Goal: Information Seeking & Learning: Learn about a topic

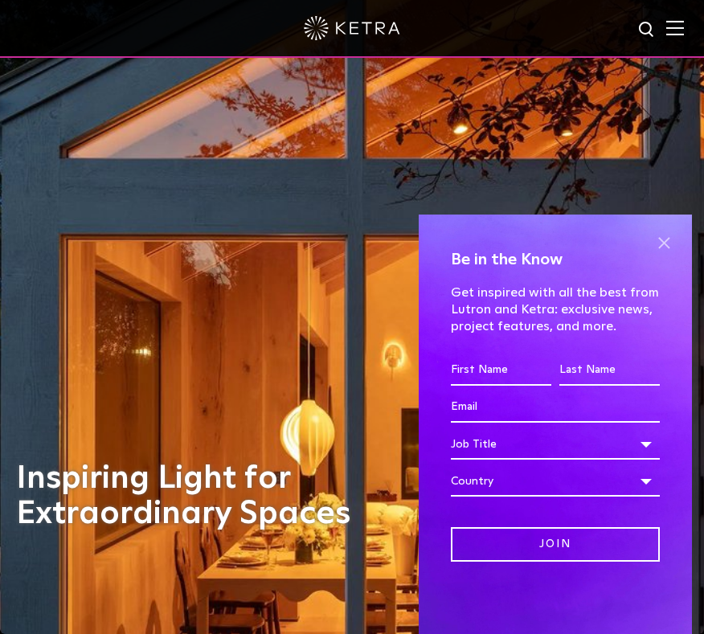
click at [660, 251] on span at bounding box center [663, 242] width 24 height 24
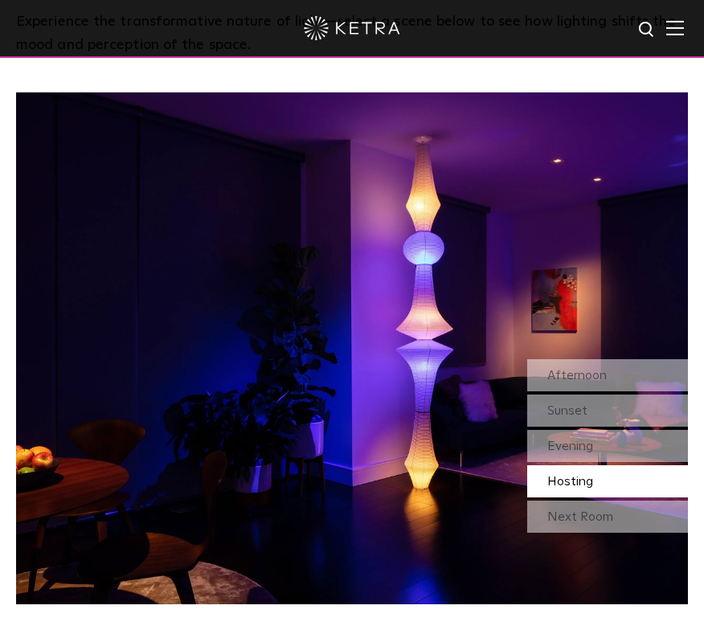
scroll to position [1100, 0]
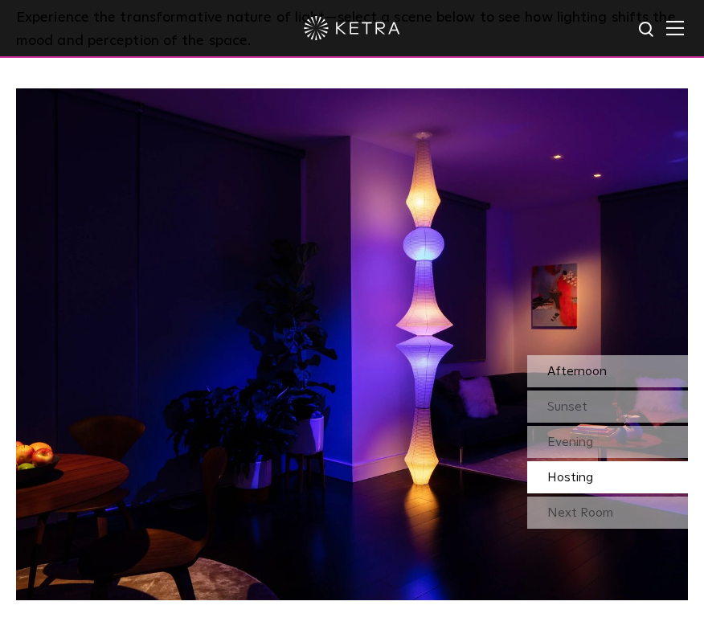
click at [562, 365] on span "Afternoon" at bounding box center [576, 371] width 59 height 13
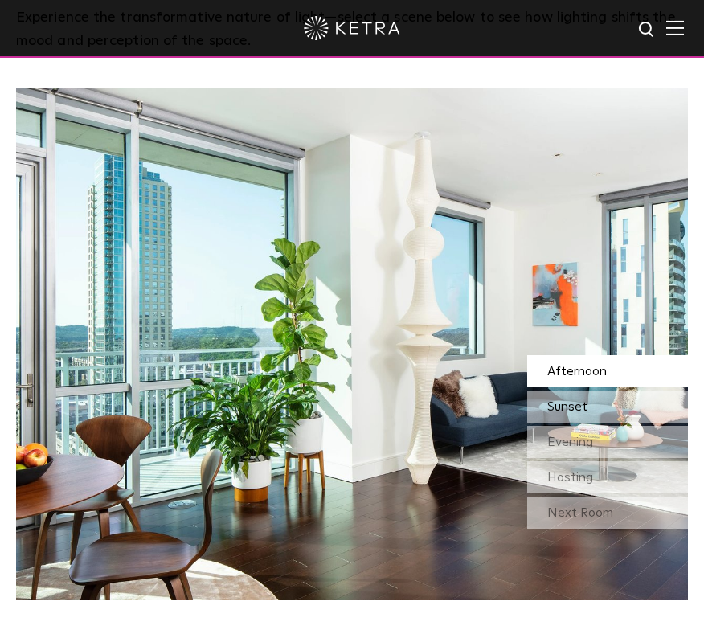
click at [563, 396] on div "Sunset" at bounding box center [607, 406] width 161 height 32
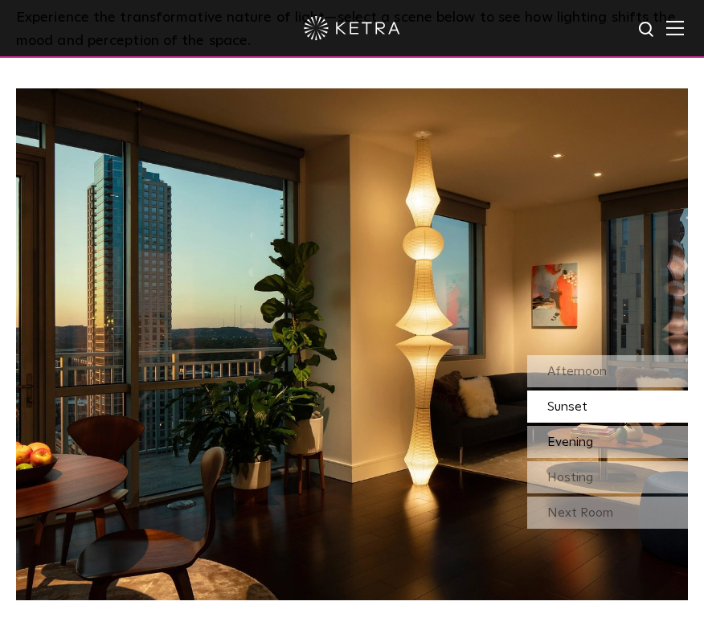
click at [564, 433] on div "Evening" at bounding box center [607, 442] width 161 height 32
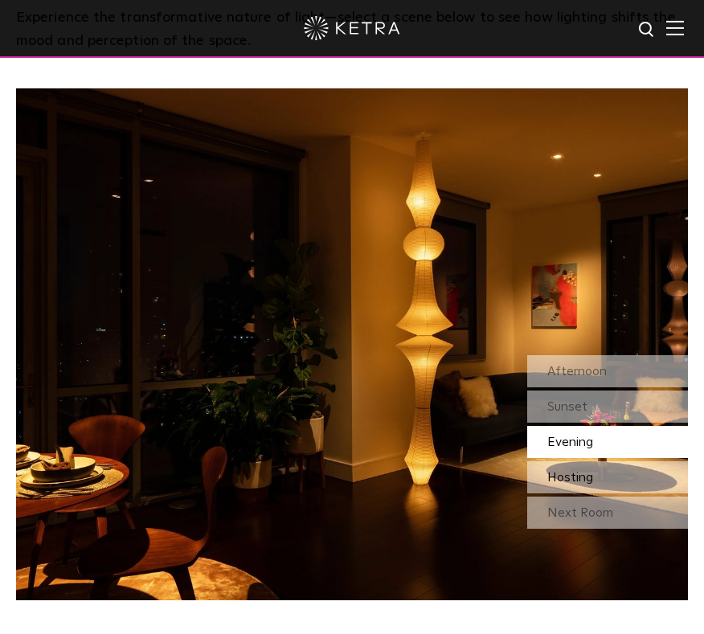
click at [564, 471] on span "Hosting" at bounding box center [570, 477] width 46 height 13
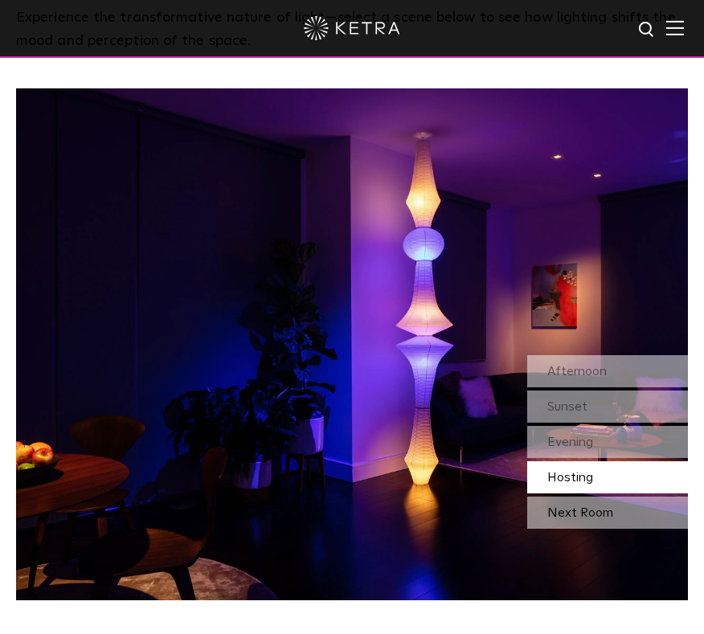
click at [558, 504] on div "Next Room" at bounding box center [607, 512] width 161 height 32
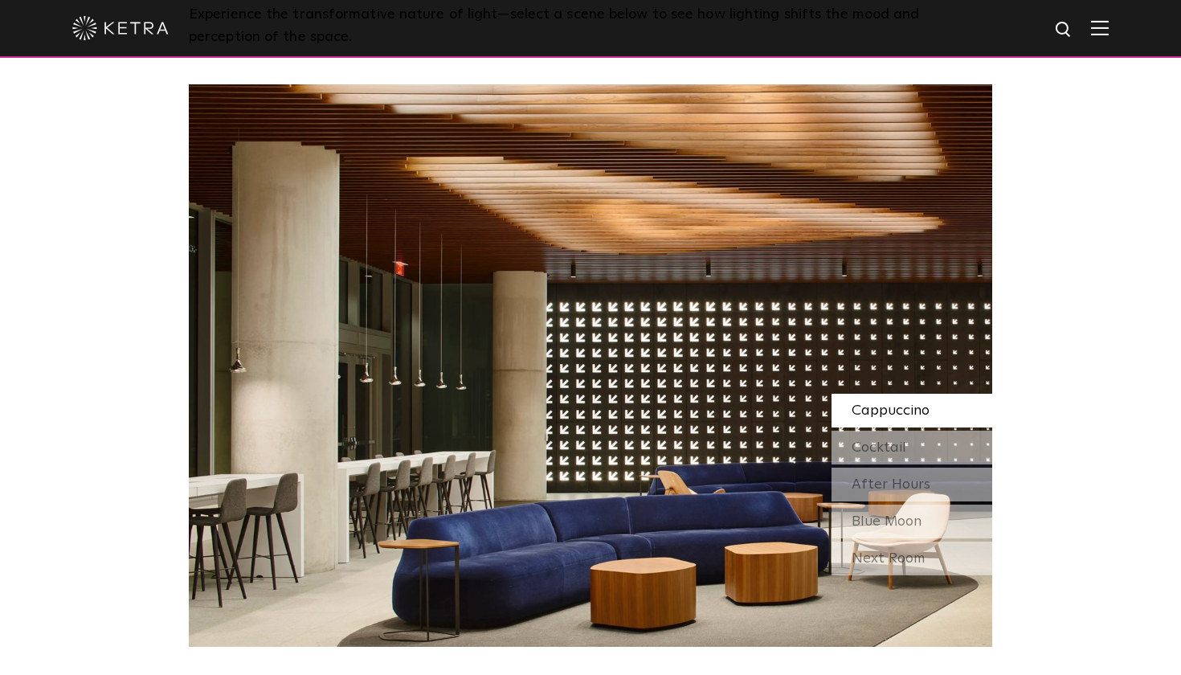
scroll to position [1381, 0]
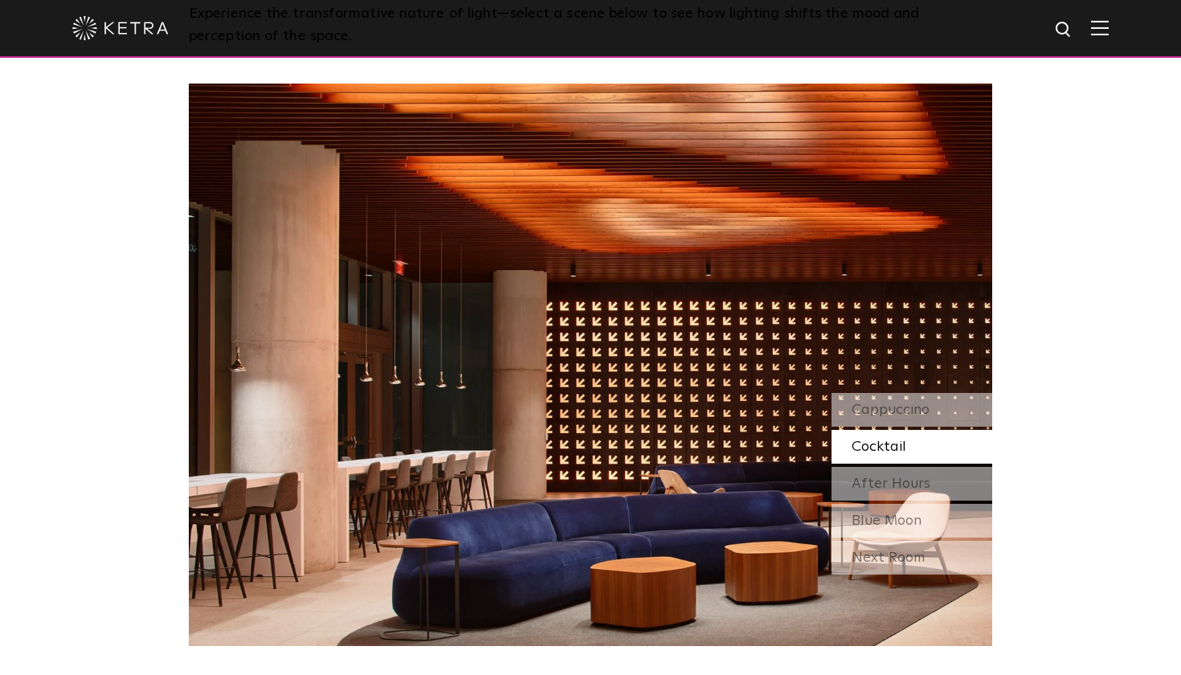
click at [703, 443] on div "Cocktail" at bounding box center [911, 447] width 161 height 34
click at [703, 478] on span "After Hours" at bounding box center [890, 483] width 79 height 14
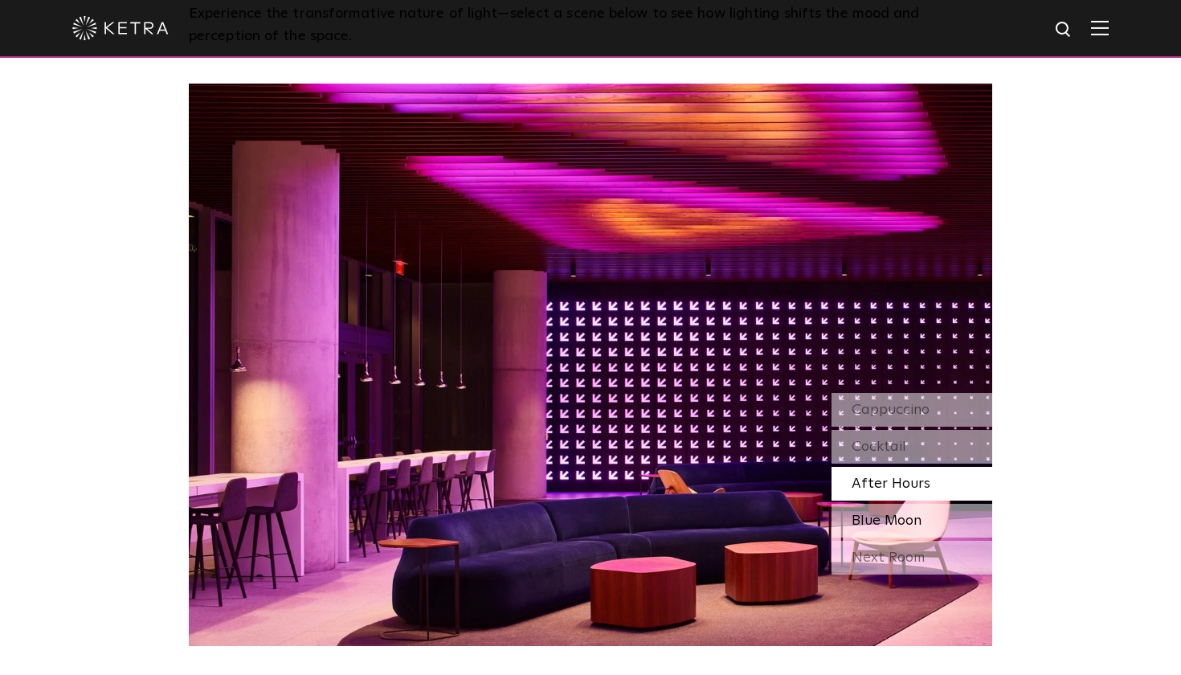
click at [703, 508] on div "Blue Moon" at bounding box center [911, 521] width 161 height 34
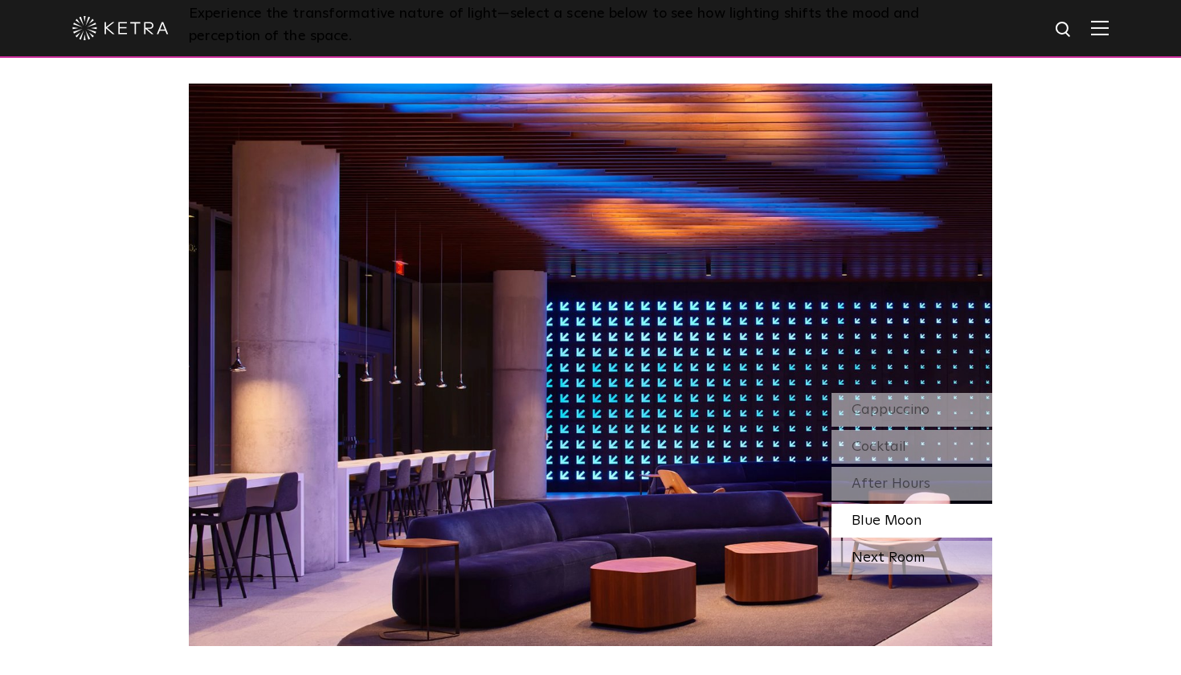
click at [703, 556] on div "Next Room" at bounding box center [911, 558] width 161 height 34
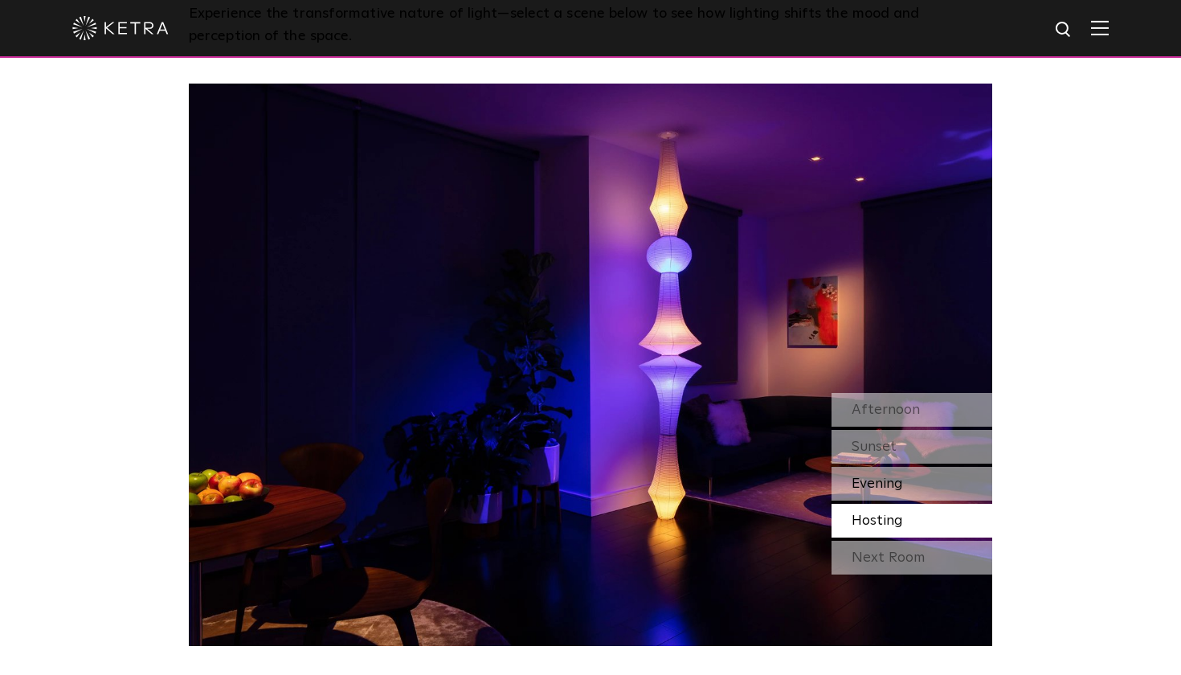
click at [703, 476] on span "Evening" at bounding box center [876, 483] width 51 height 14
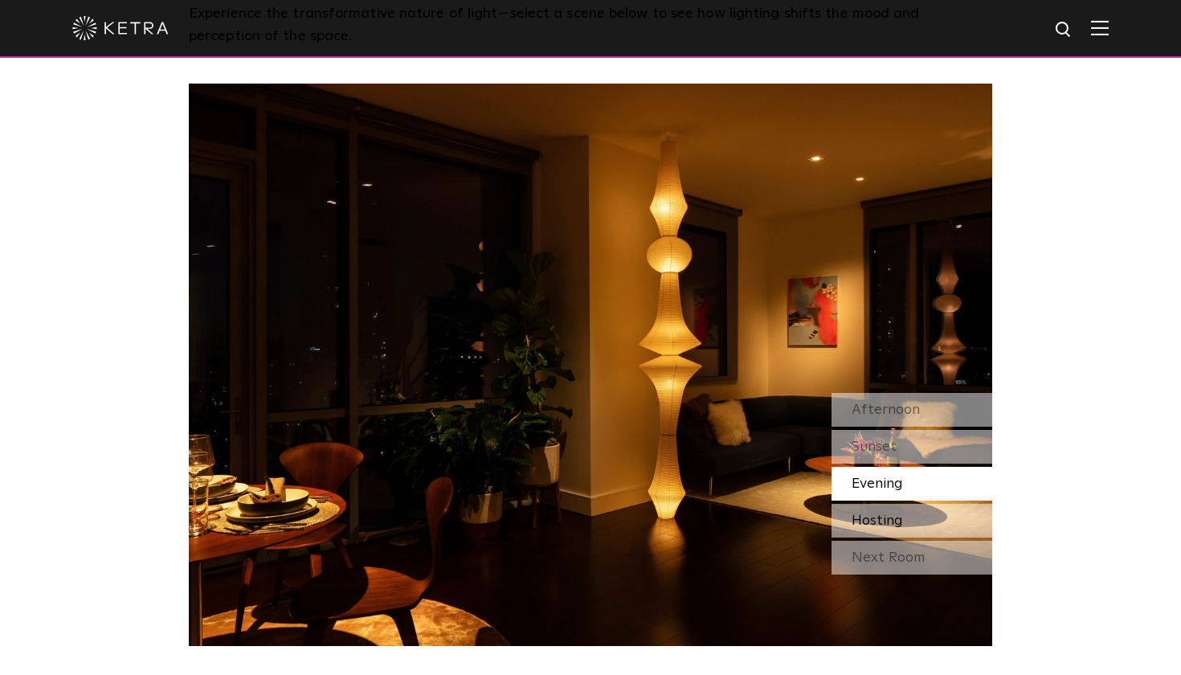
click at [703, 508] on div "Hosting" at bounding box center [911, 521] width 161 height 34
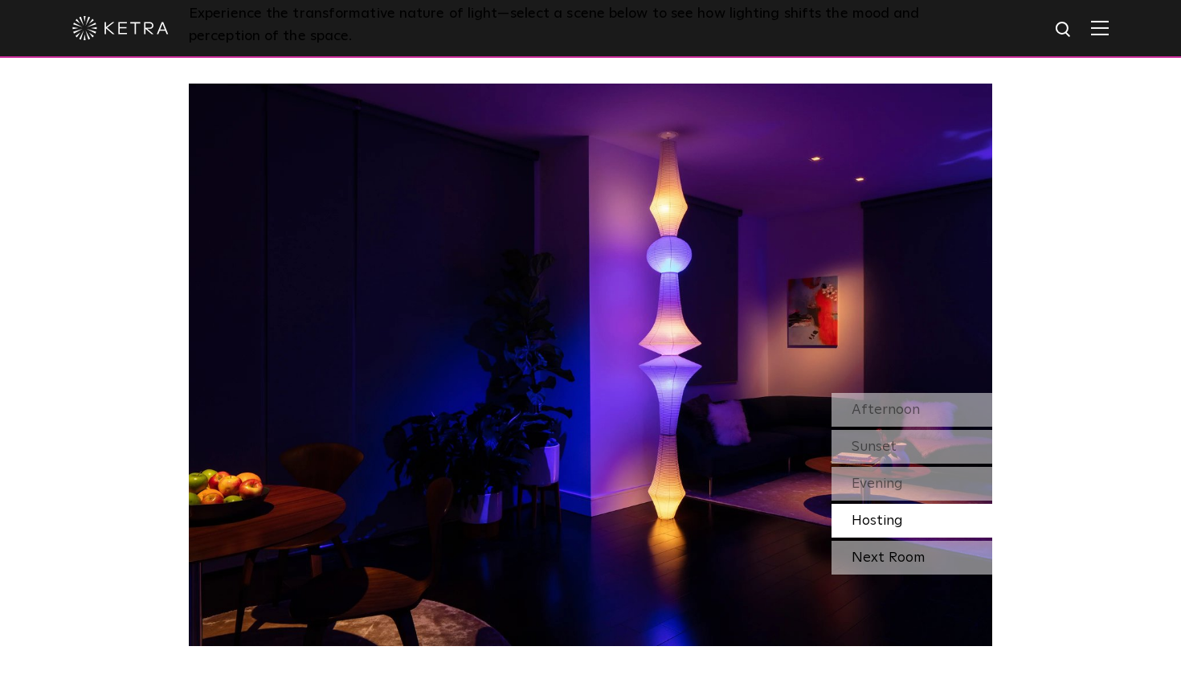
click at [703, 554] on div "Next Room" at bounding box center [911, 558] width 161 height 34
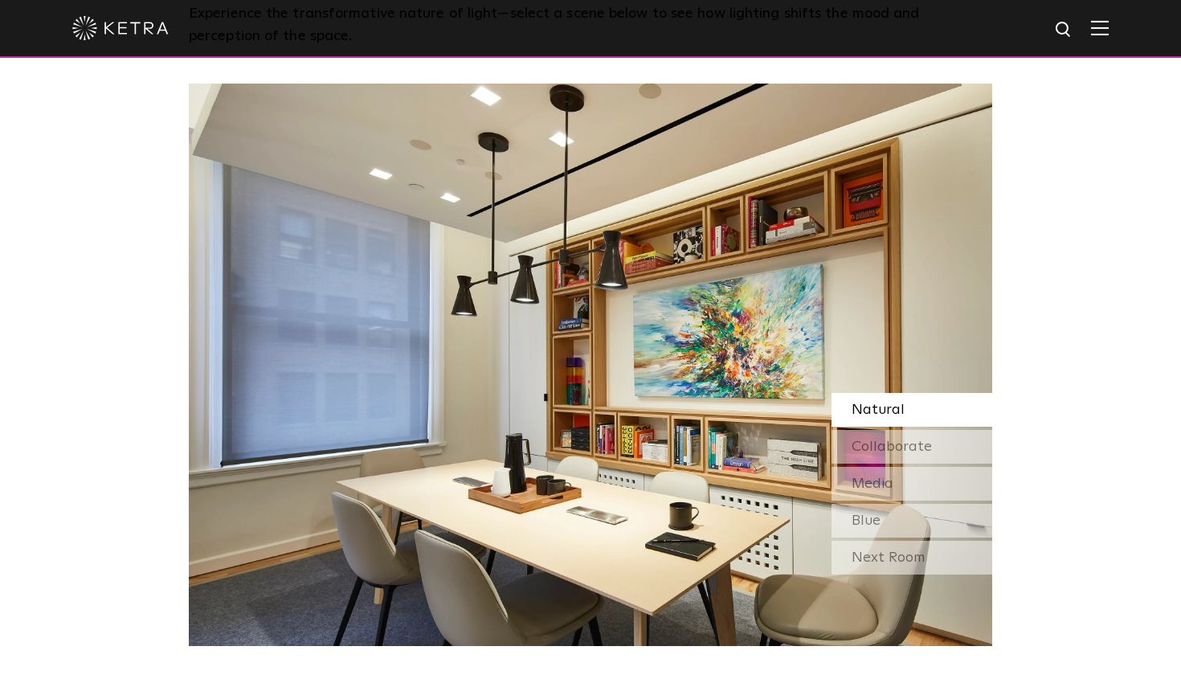
click at [703, 411] on div "Natural" at bounding box center [911, 410] width 161 height 34
click at [703, 431] on div "Collaborate" at bounding box center [911, 447] width 161 height 34
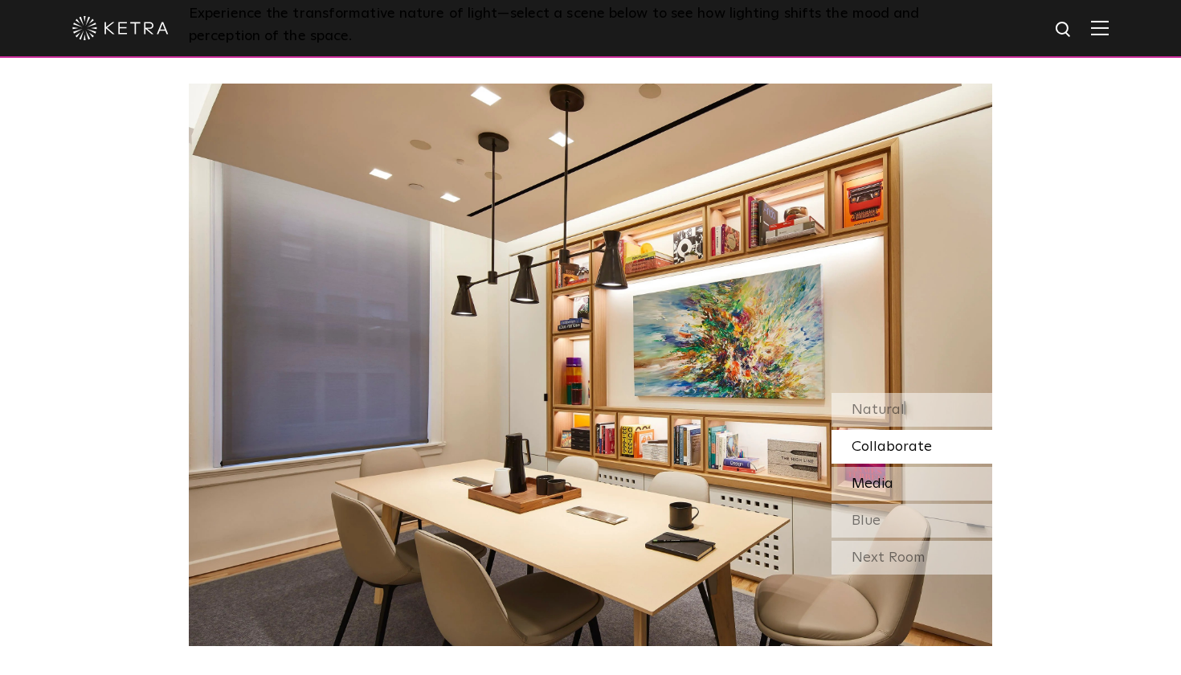
click at [703, 483] on span "Media" at bounding box center [872, 483] width 42 height 14
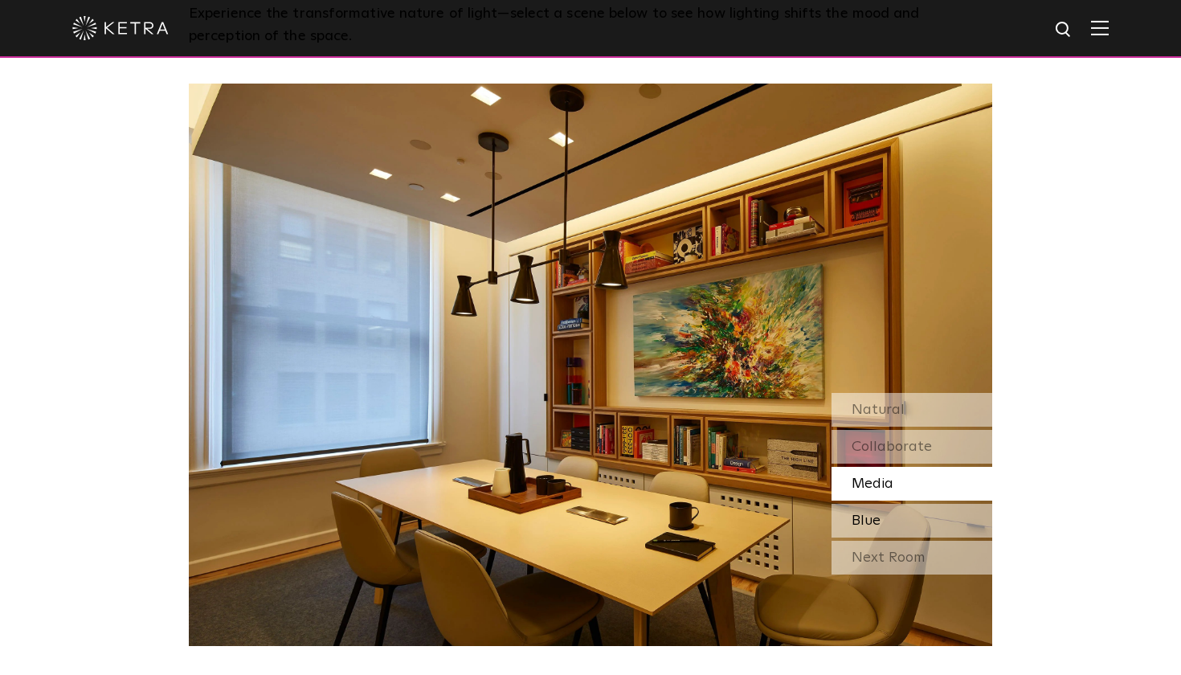
click at [703, 516] on span "Blue" at bounding box center [865, 520] width 29 height 14
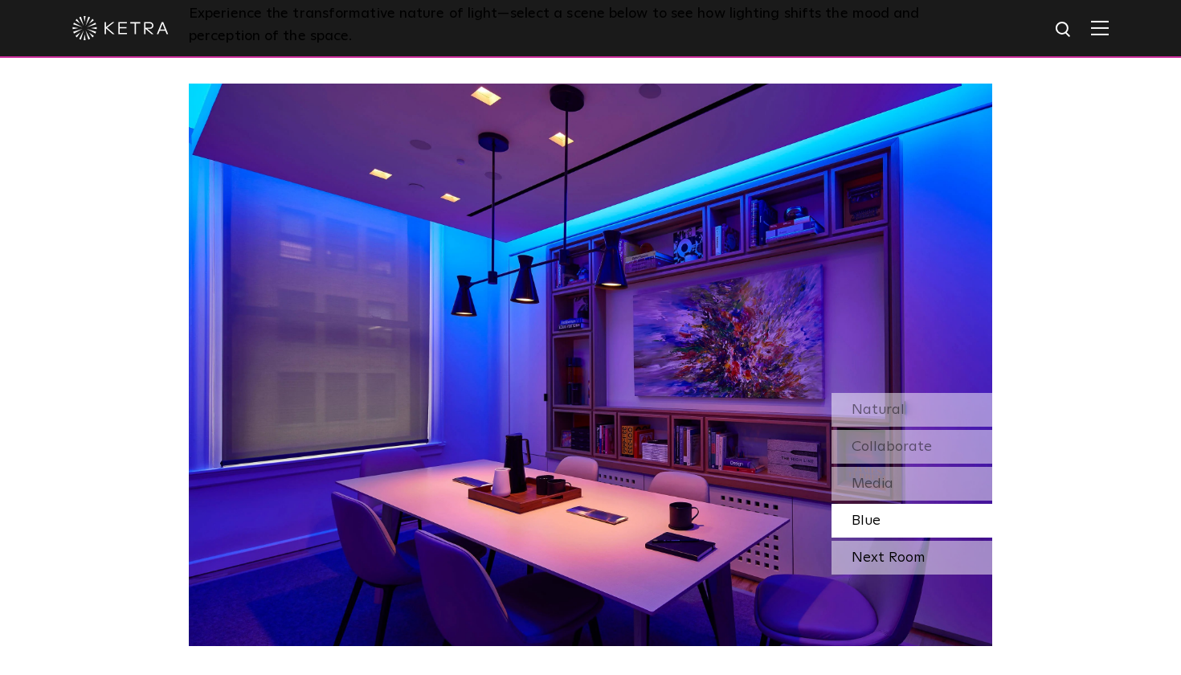
click at [703, 551] on div "Next Room" at bounding box center [911, 558] width 161 height 34
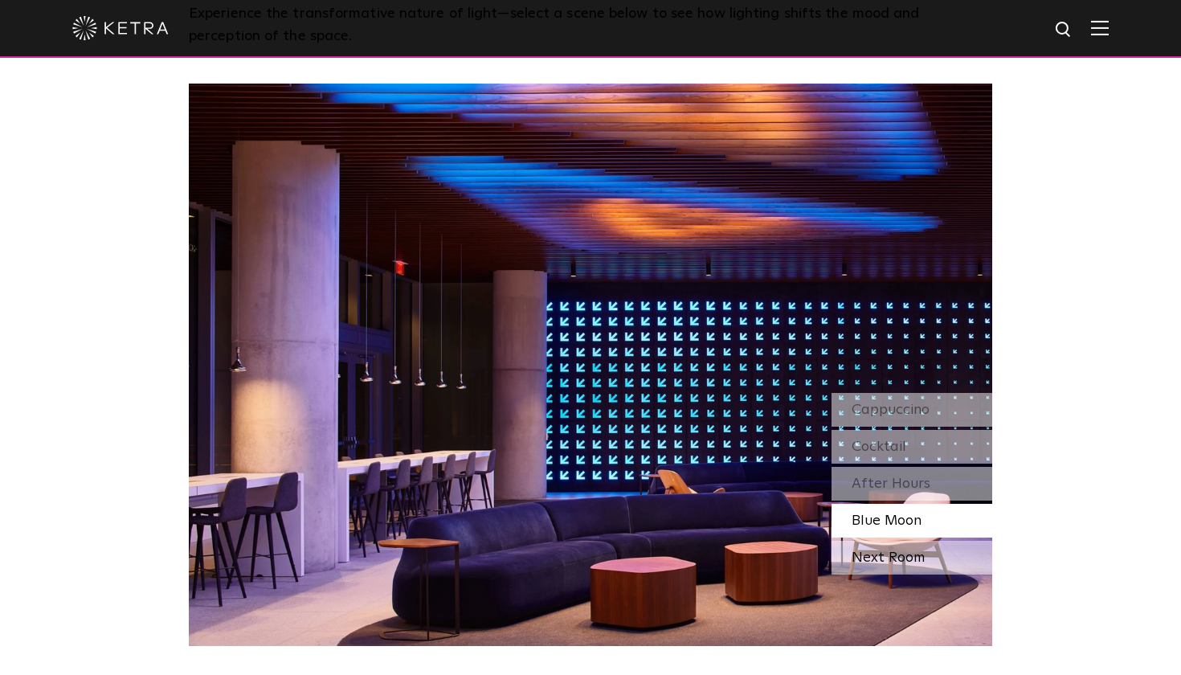
click at [703, 555] on div "Next Room" at bounding box center [911, 558] width 161 height 34
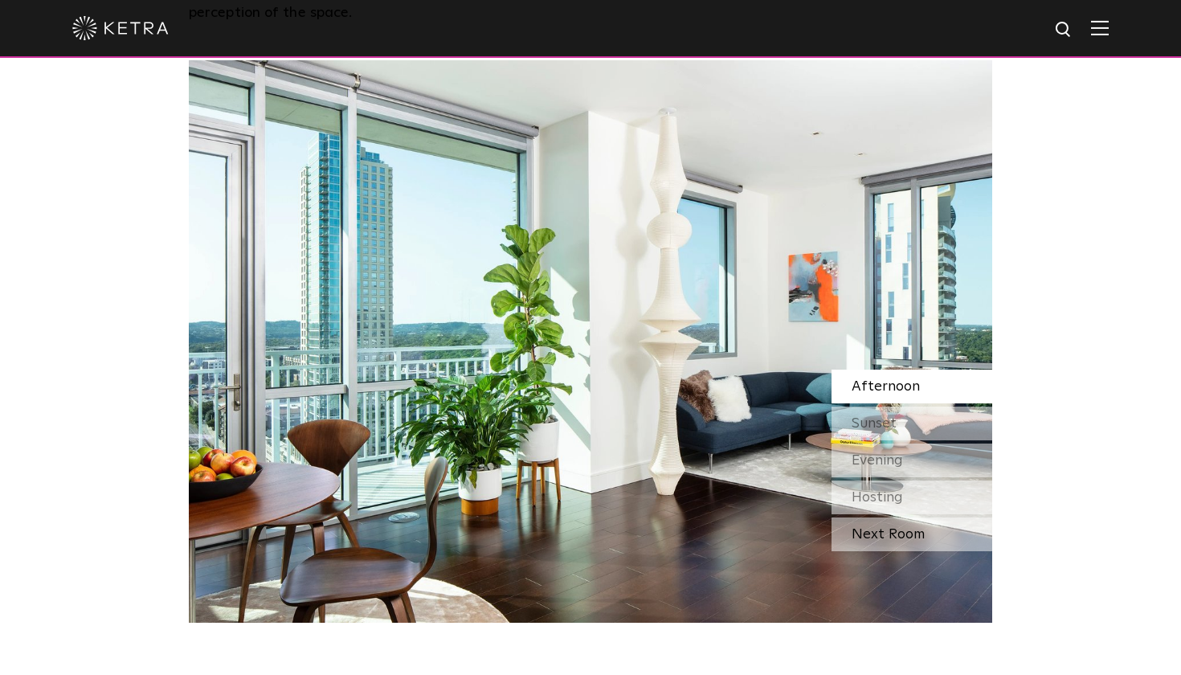
scroll to position [1399, 0]
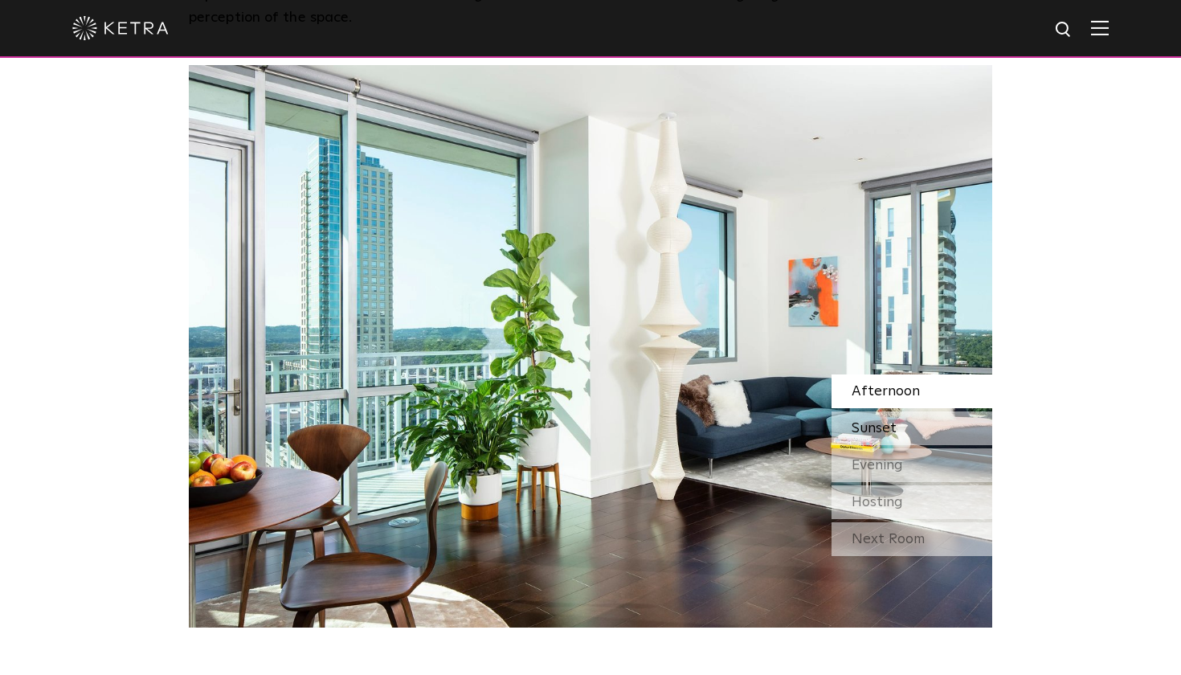
click at [703, 417] on div "Sunset" at bounding box center [911, 428] width 161 height 34
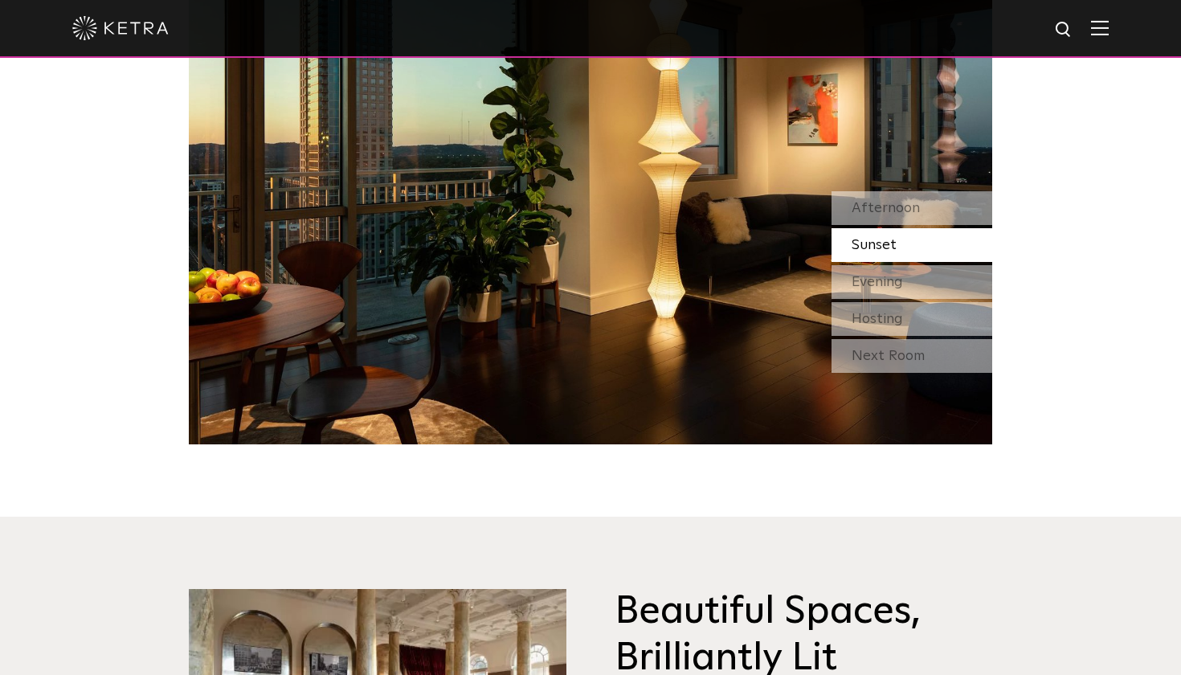
scroll to position [1721, 0]
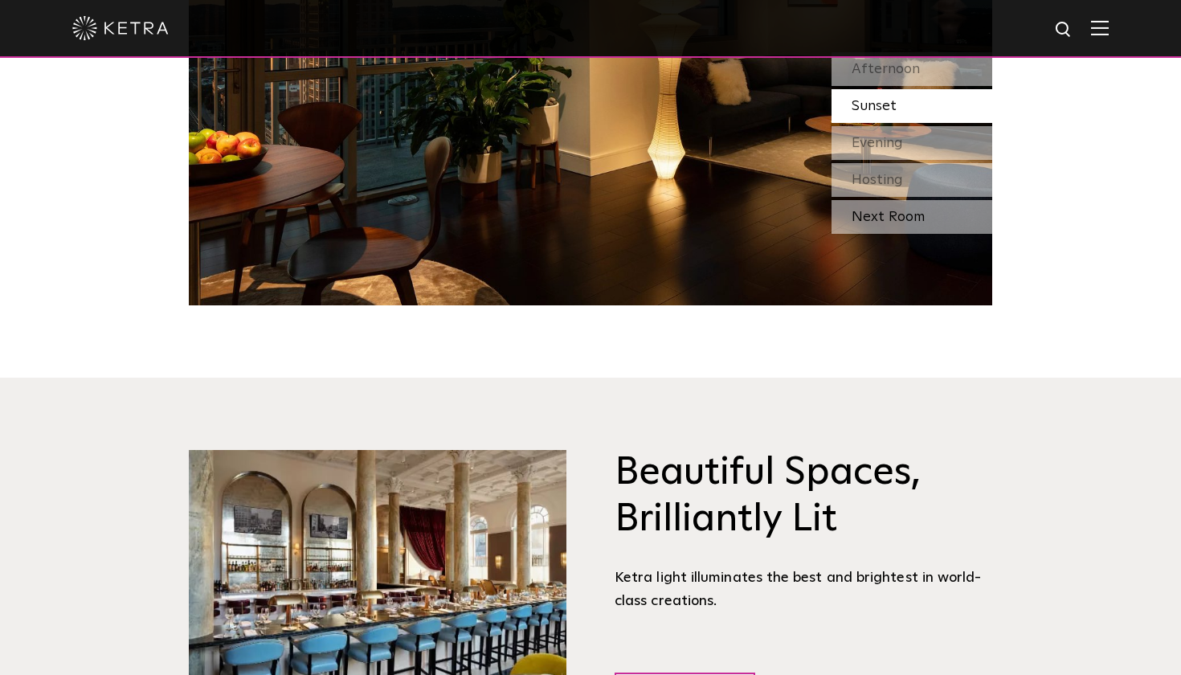
click at [703, 219] on div "Next Room" at bounding box center [911, 217] width 161 height 34
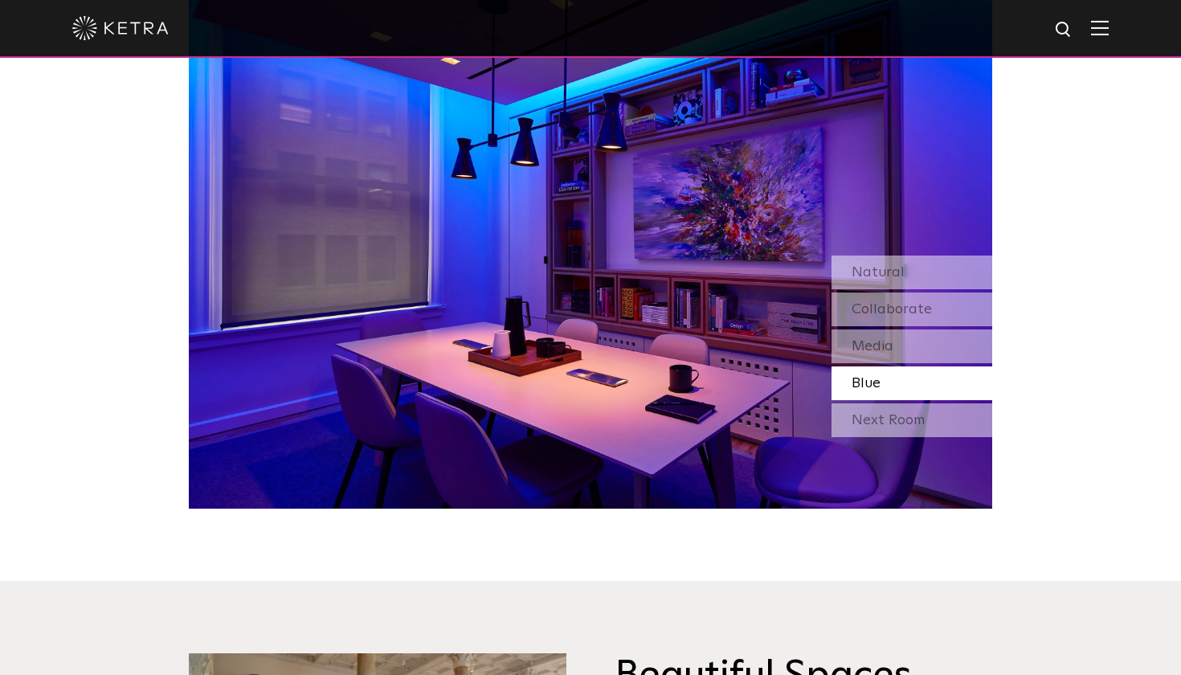
scroll to position [1458, 0]
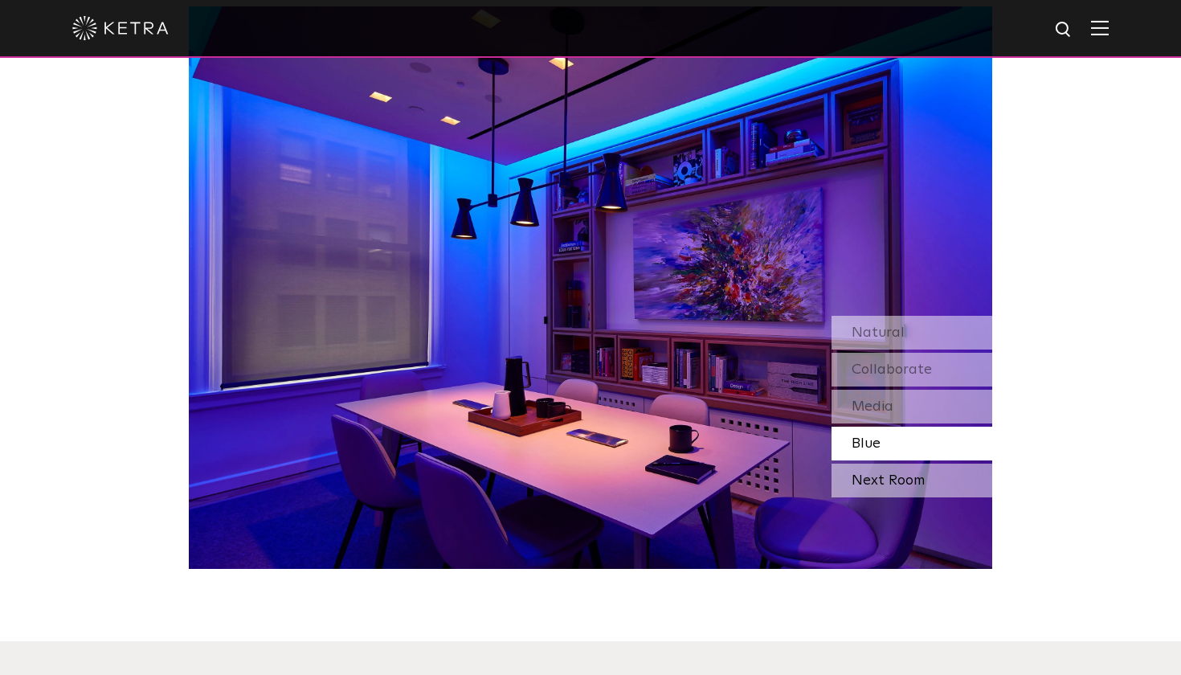
click at [703, 481] on div "Next Room" at bounding box center [911, 480] width 161 height 34
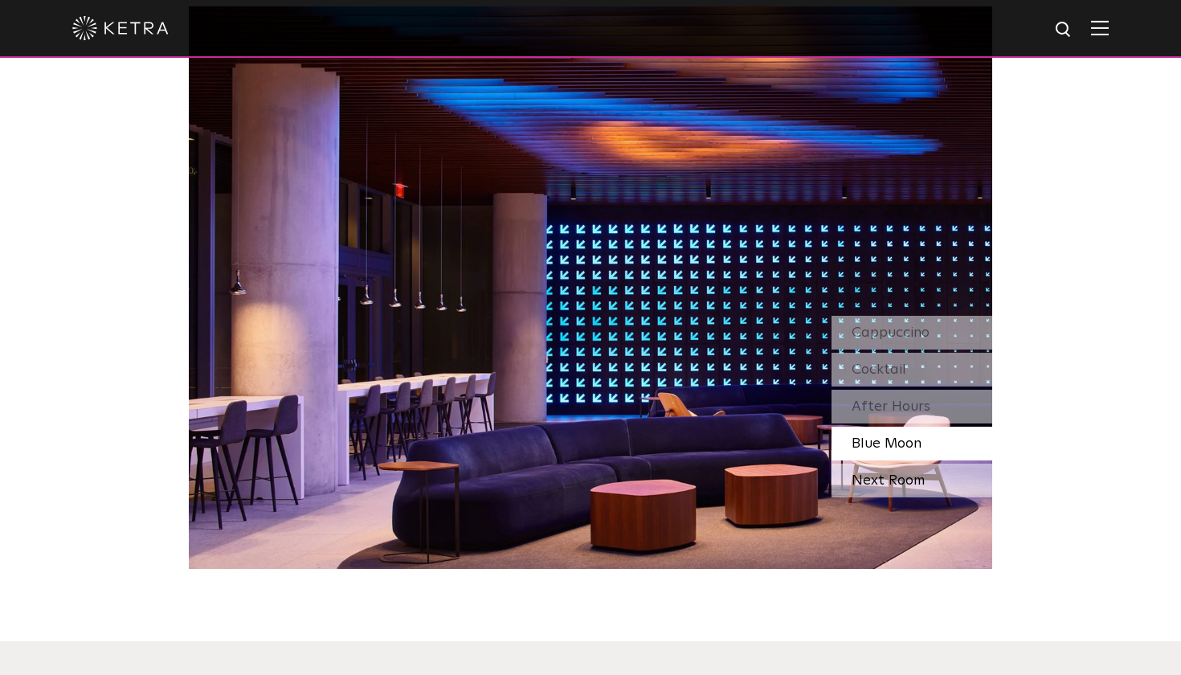
click at [703, 481] on div "Next Room" at bounding box center [911, 480] width 161 height 34
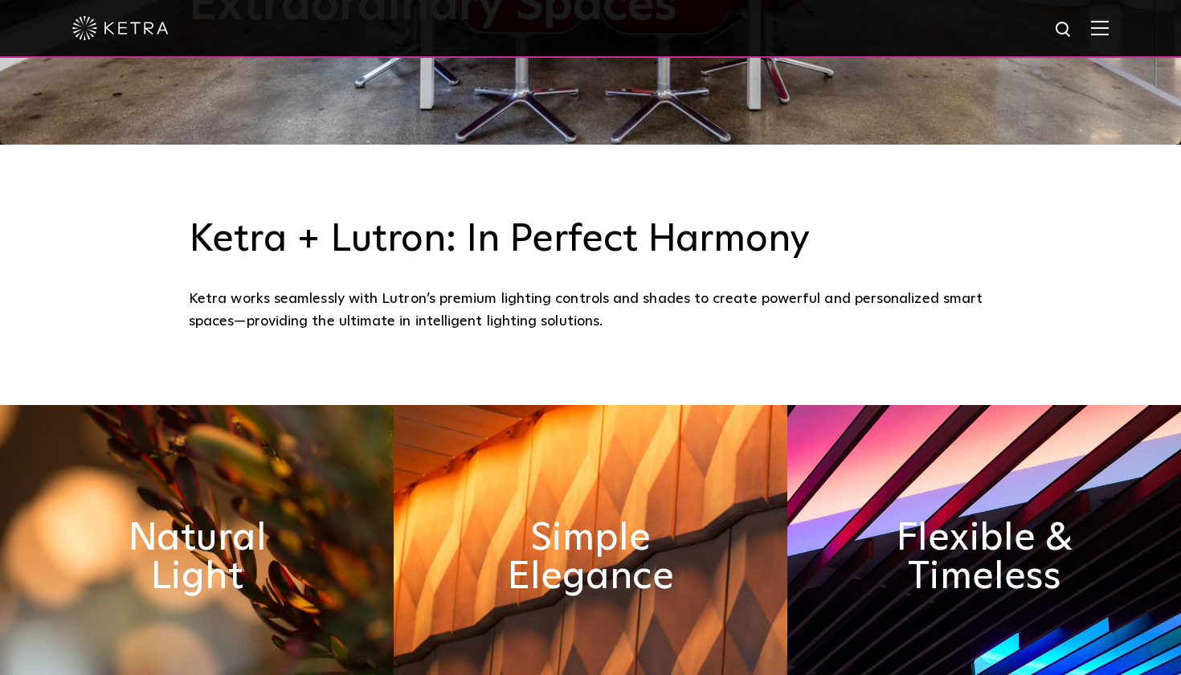
scroll to position [522, 0]
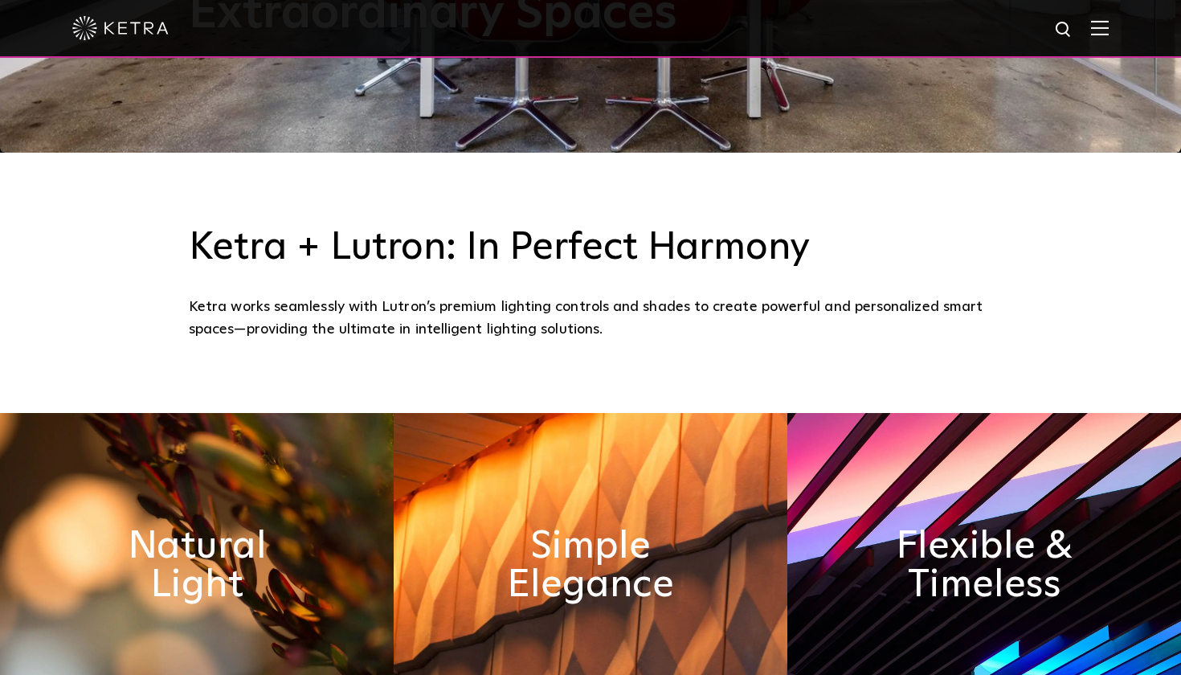
click at [703, 39] on div at bounding box center [590, 28] width 1036 height 56
click at [703, 33] on img at bounding box center [1100, 27] width 18 height 15
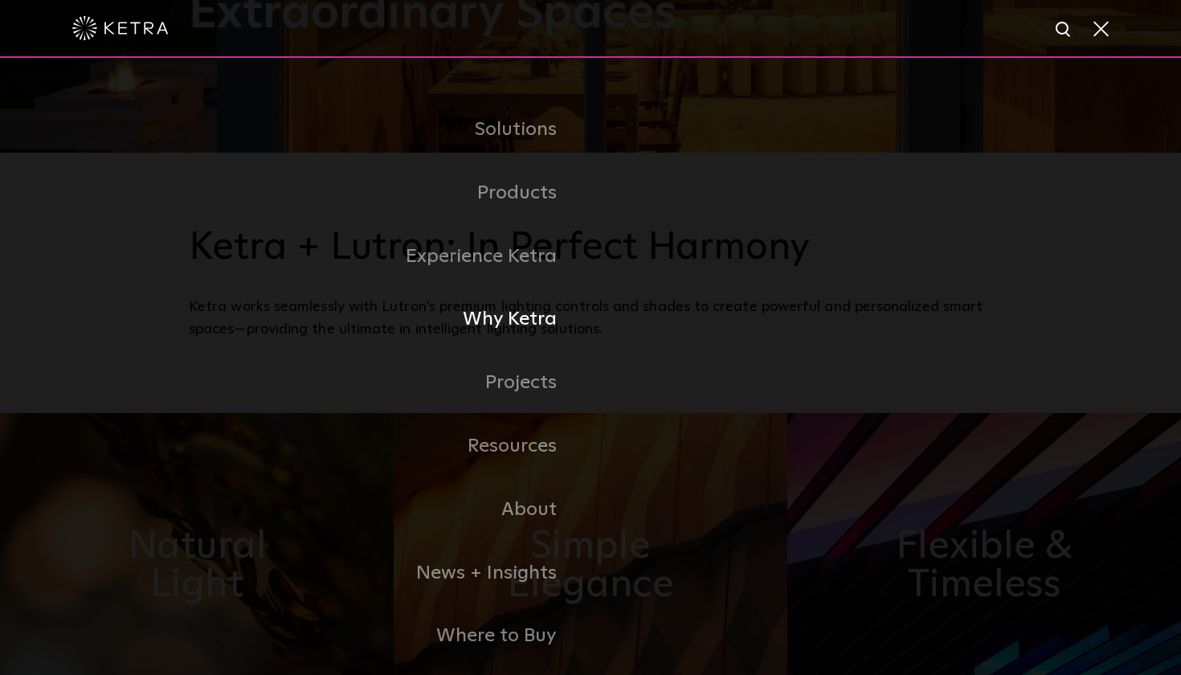
click at [647, 320] on li "Why Ketra" at bounding box center [590, 319] width 803 height 63
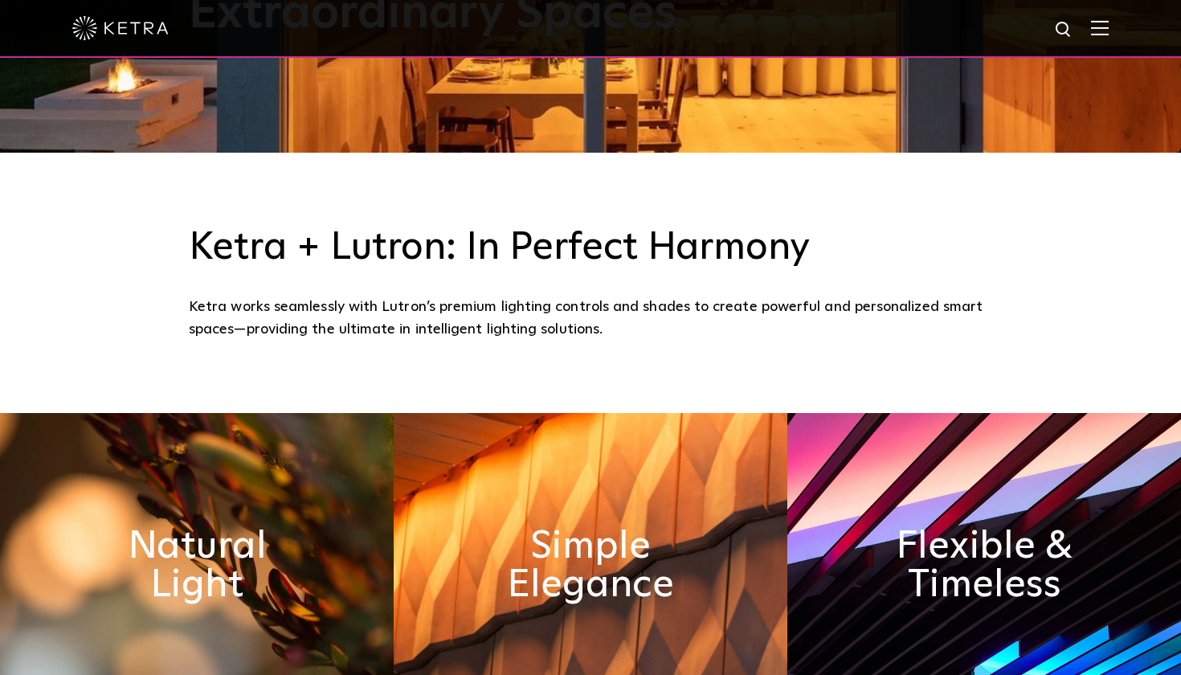
click at [638, 296] on div "Ketra works seamlessly with Lutron’s premium lighting controls and shades to cr…" at bounding box center [590, 319] width 803 height 46
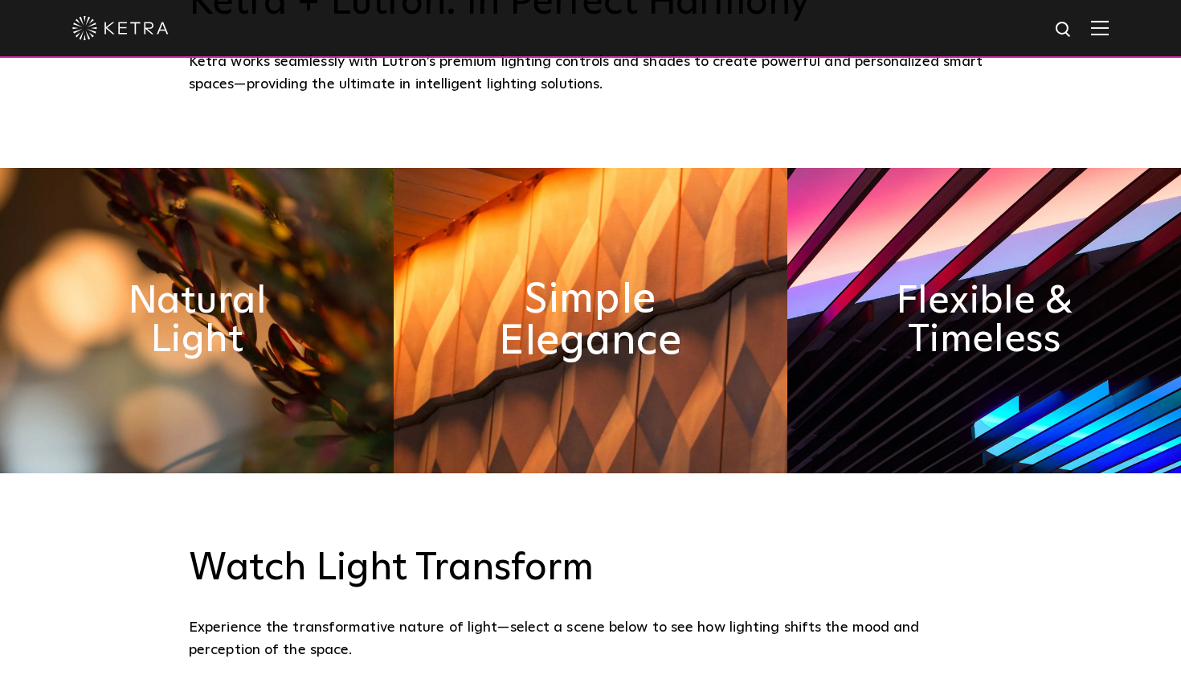
scroll to position [1485, 0]
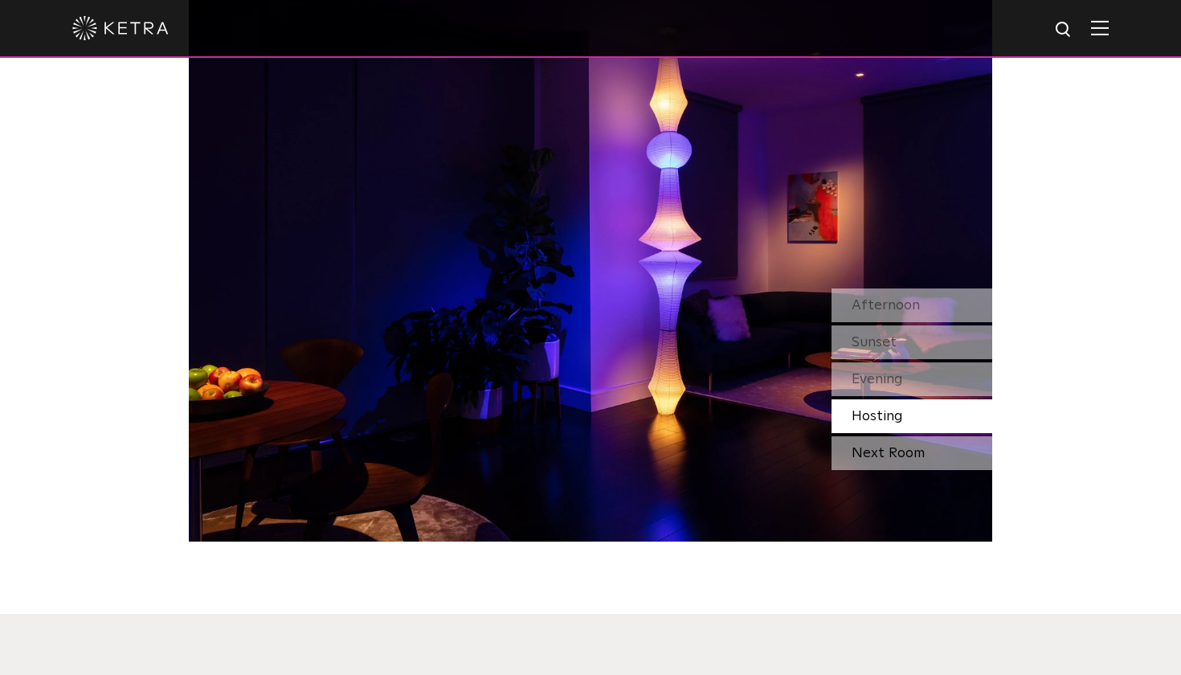
click at [703, 443] on div "Next Room" at bounding box center [911, 453] width 161 height 34
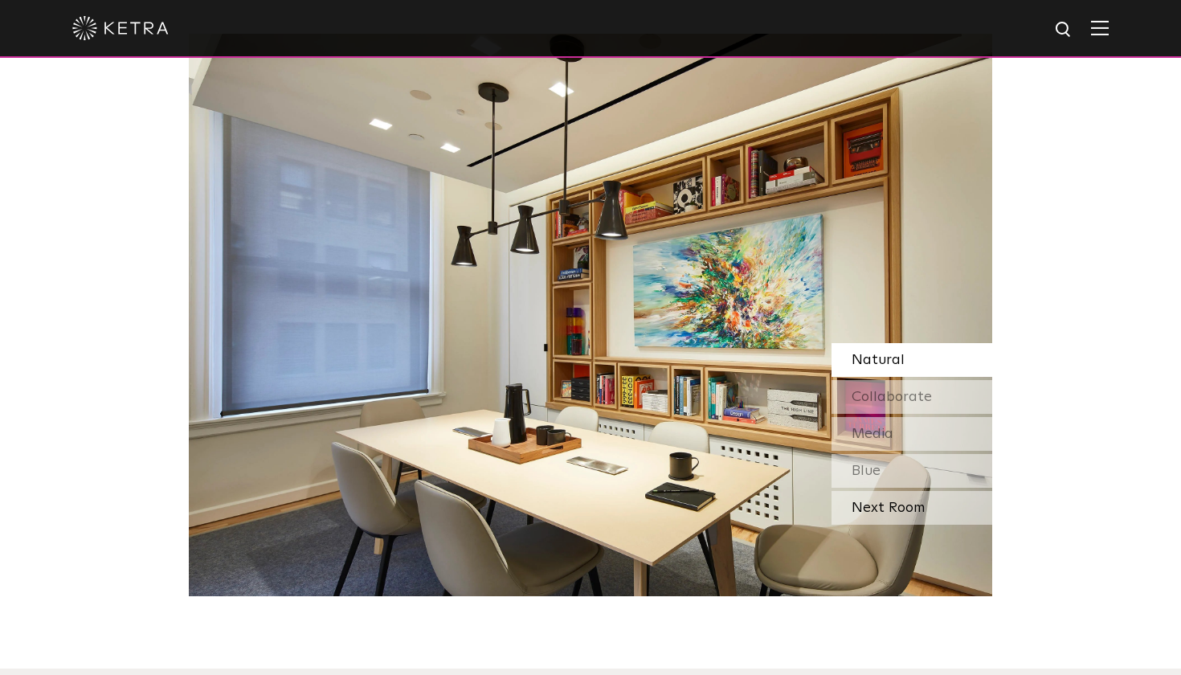
scroll to position [1396, 0]
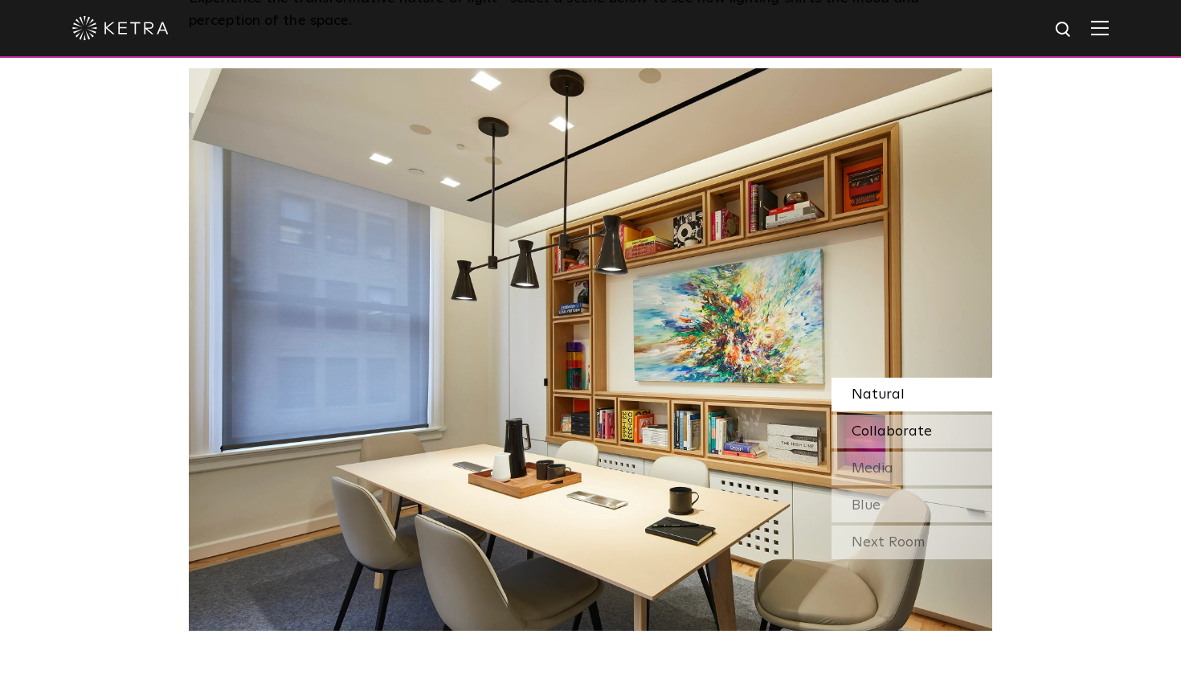
click at [703, 437] on div "Collaborate" at bounding box center [911, 431] width 161 height 34
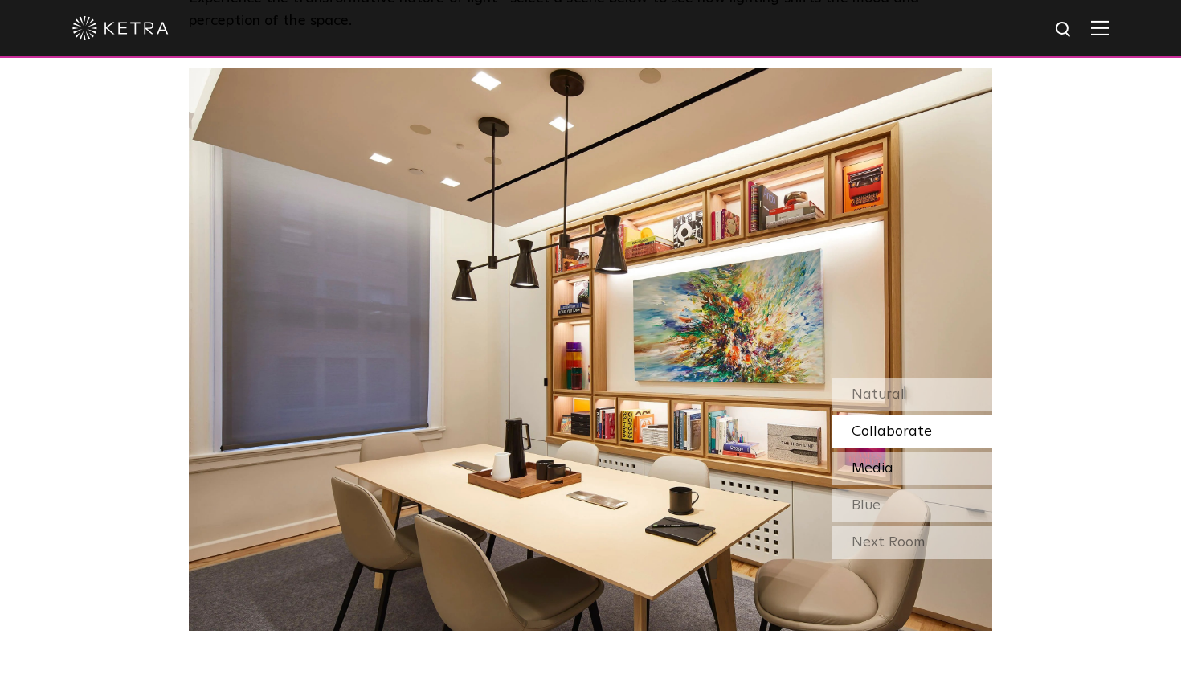
click at [703, 462] on span "Media" at bounding box center [872, 468] width 42 height 14
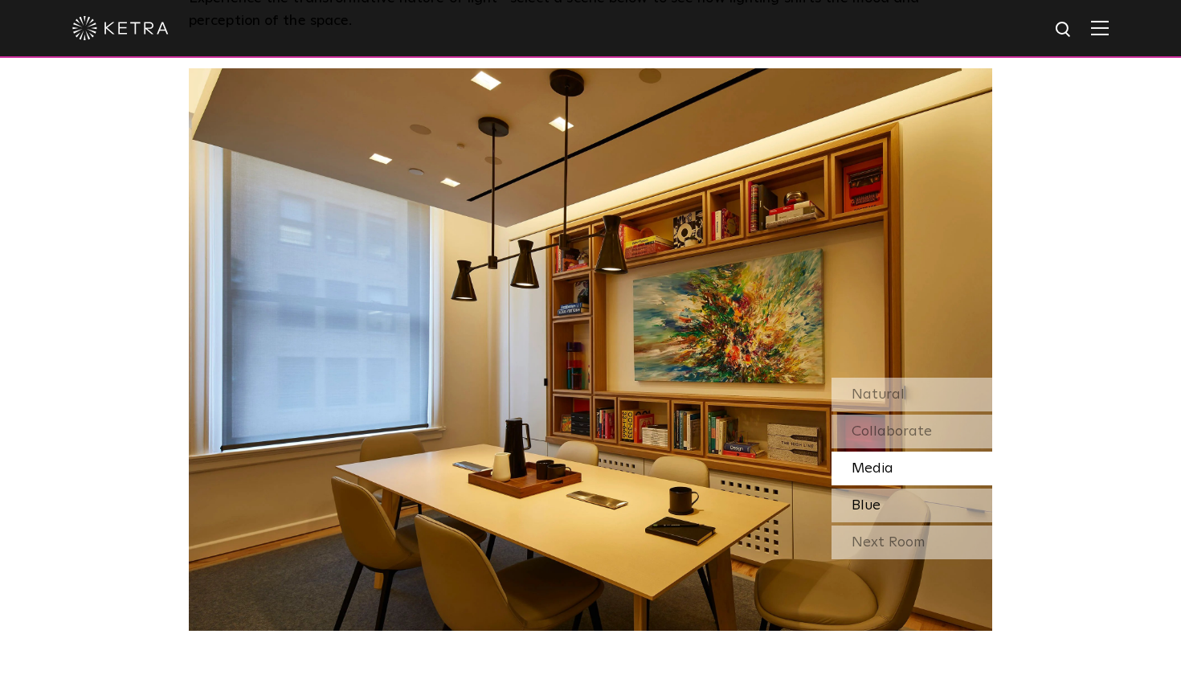
click at [703, 508] on span "Blue" at bounding box center [865, 505] width 29 height 14
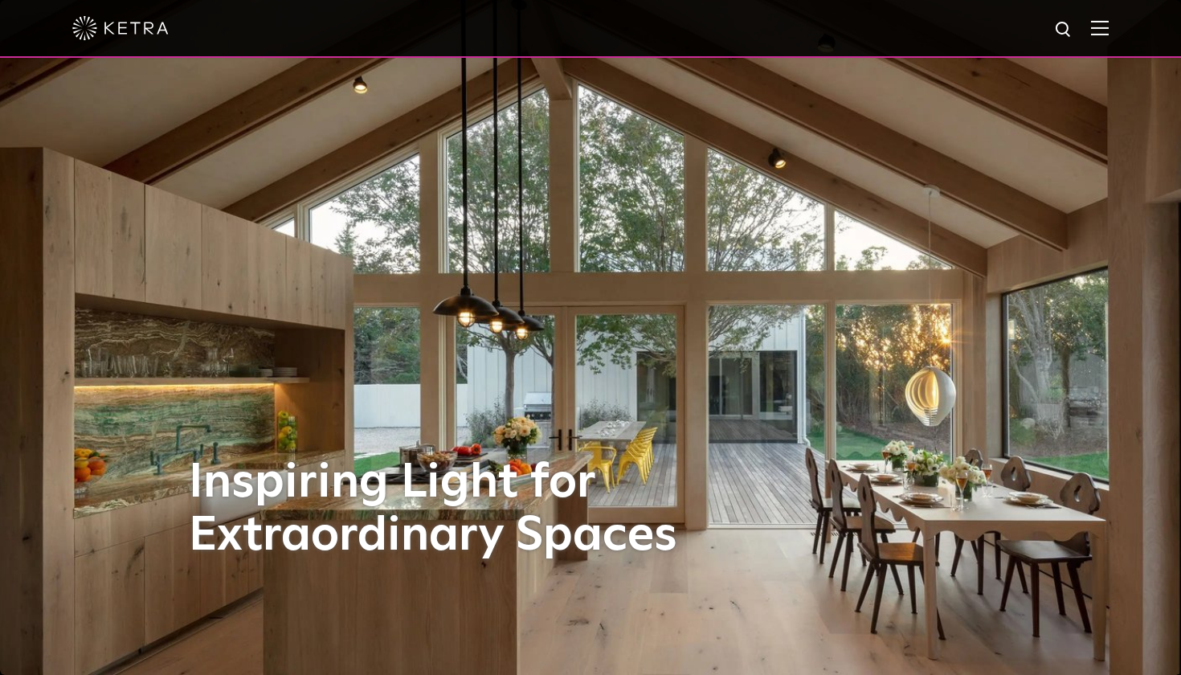
scroll to position [0, 0]
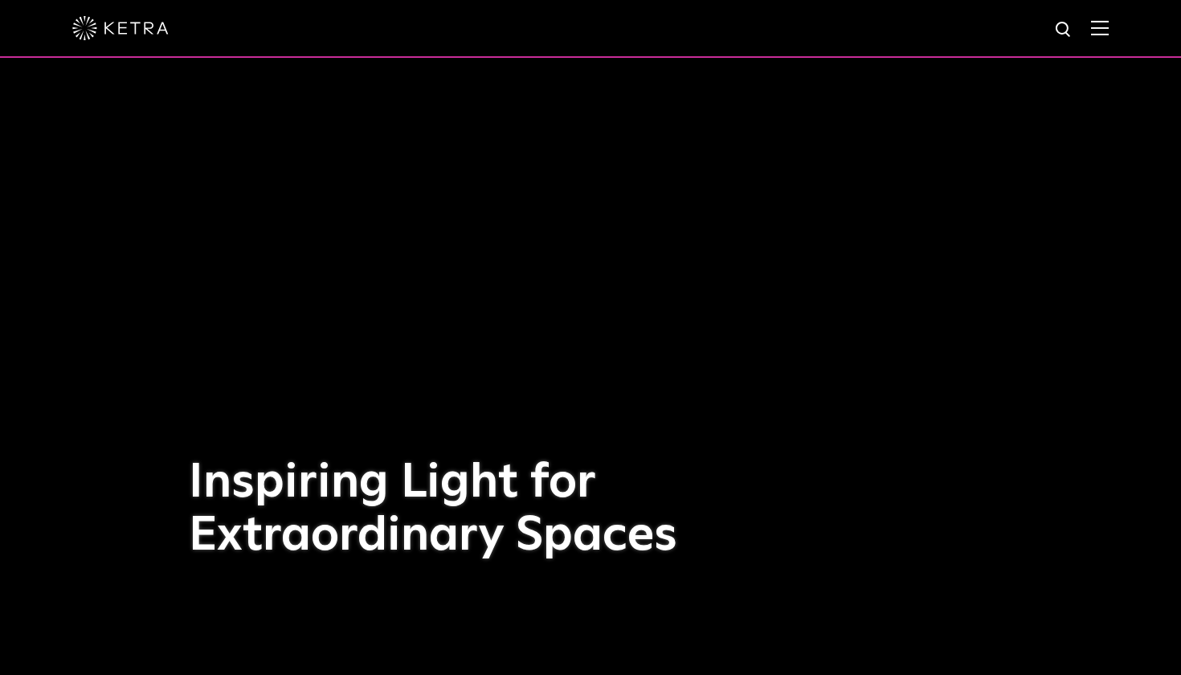
click at [703, 31] on img at bounding box center [1100, 27] width 18 height 15
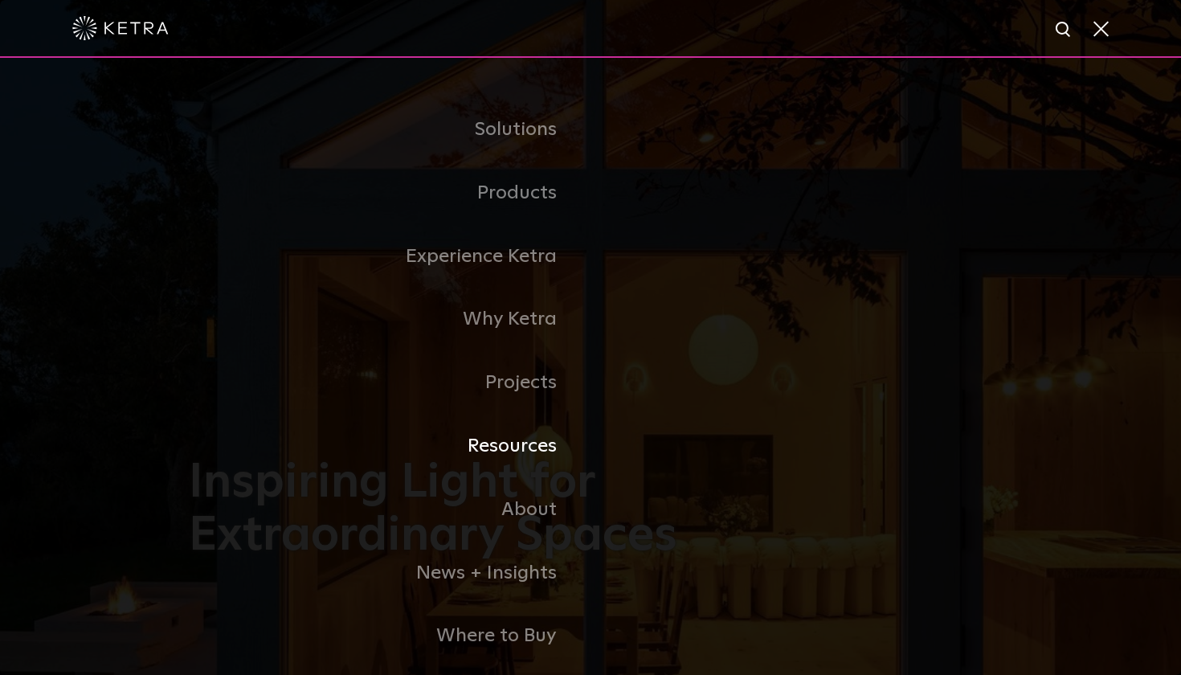
click at [535, 447] on link "Resources" at bounding box center [390, 445] width 402 height 63
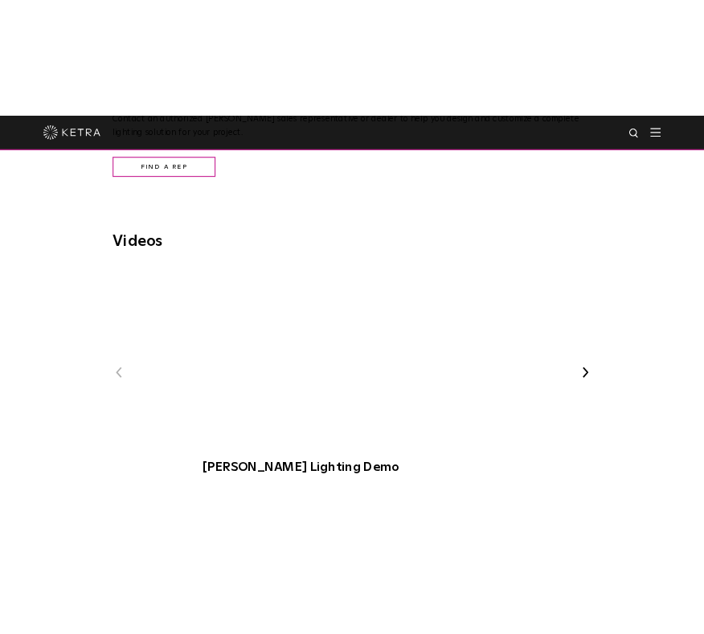
scroll to position [1785, 0]
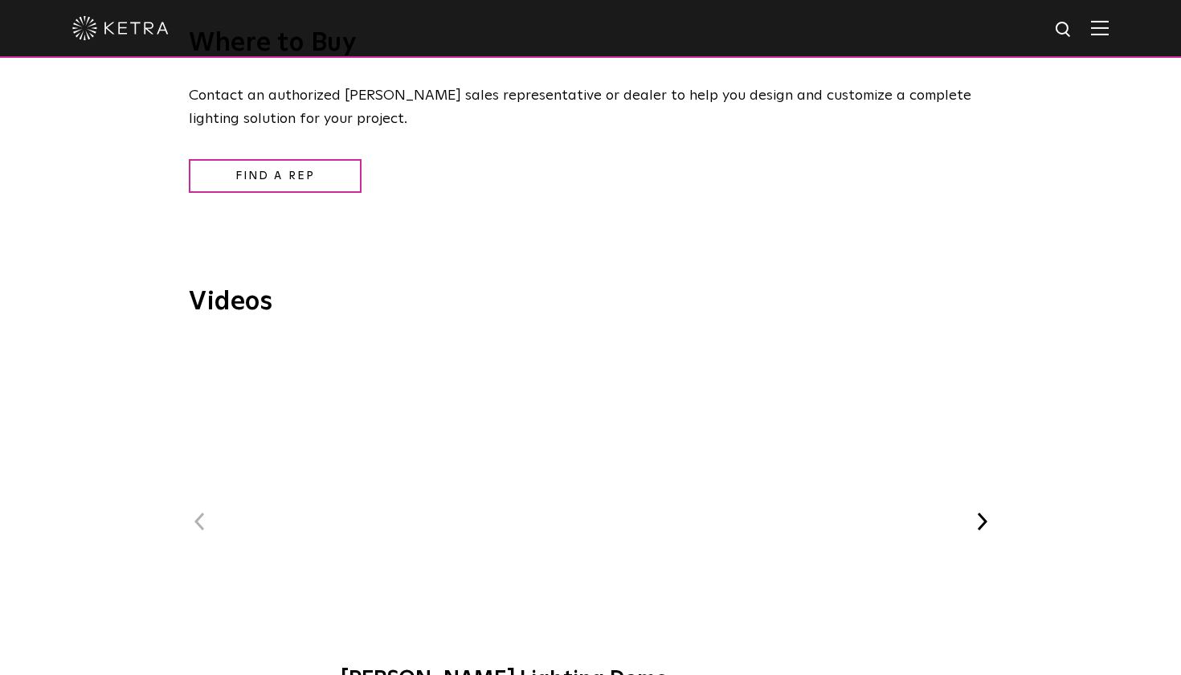
click at [802, 368] on span "Ketra Lighting Demo" at bounding box center [590, 525] width 541 height 365
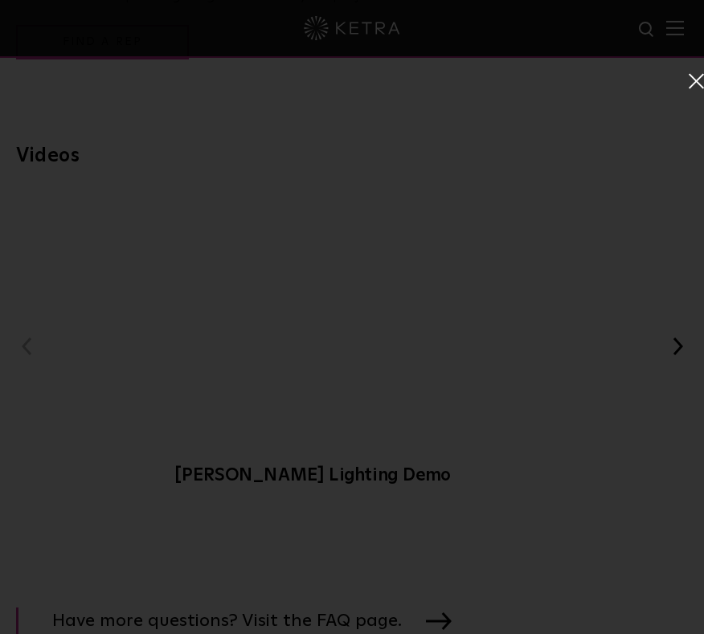
click at [693, 72] on span at bounding box center [695, 80] width 18 height 16
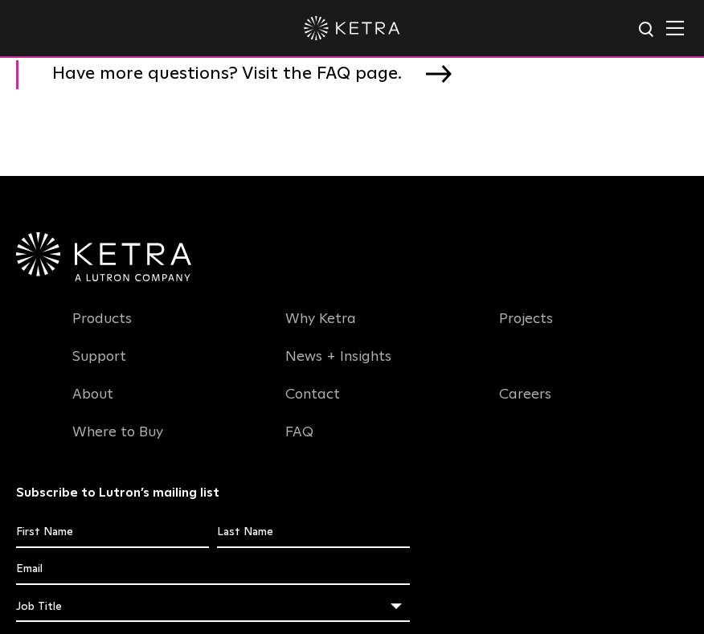
scroll to position [2344, 0]
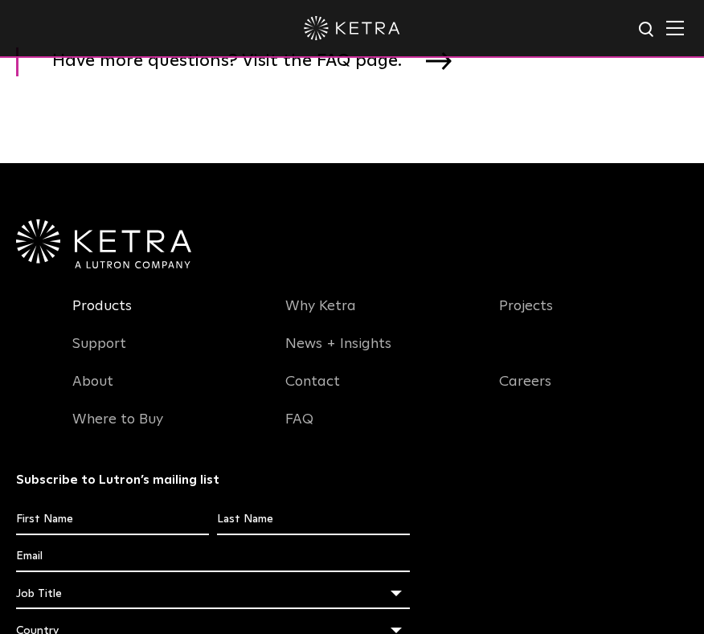
click at [112, 312] on link "Products" at bounding box center [101, 315] width 59 height 37
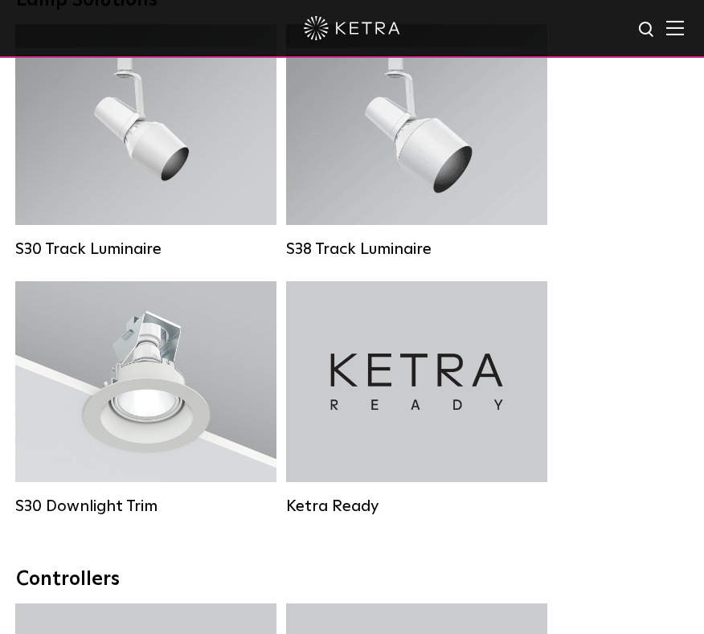
scroll to position [2139, 0]
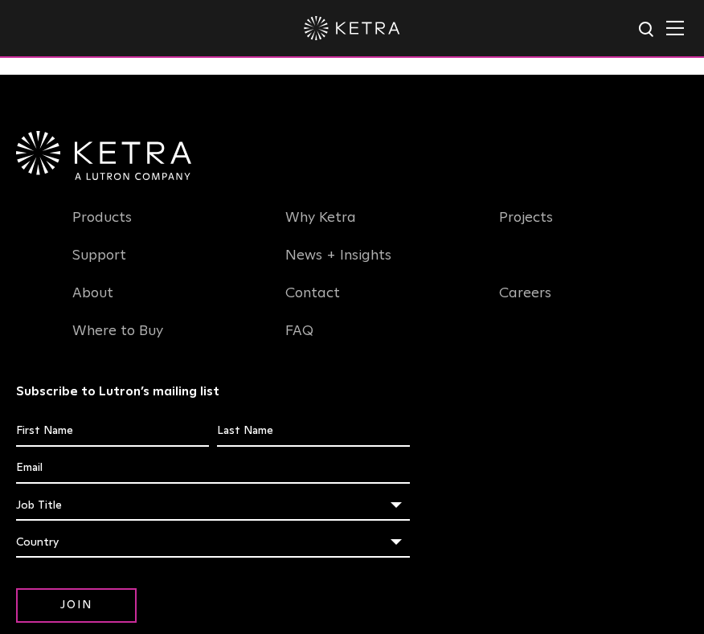
scroll to position [2413, 0]
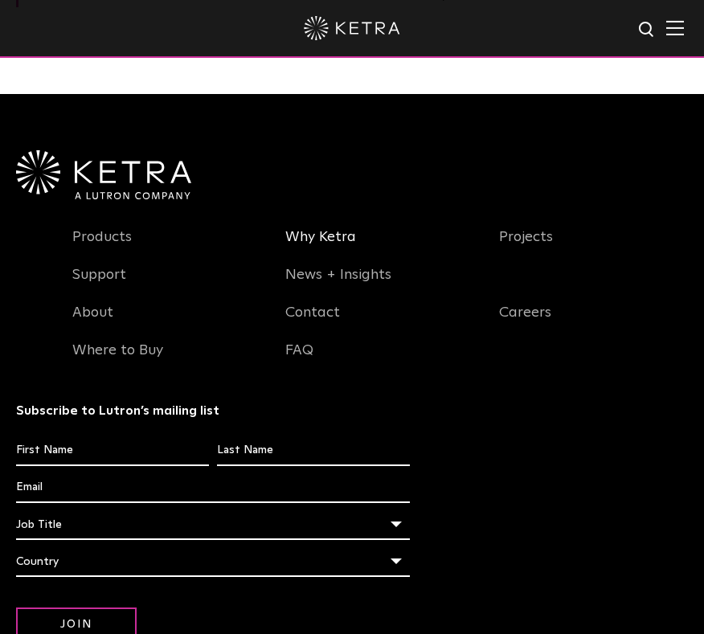
click at [337, 228] on link "Why Ketra" at bounding box center [320, 246] width 71 height 37
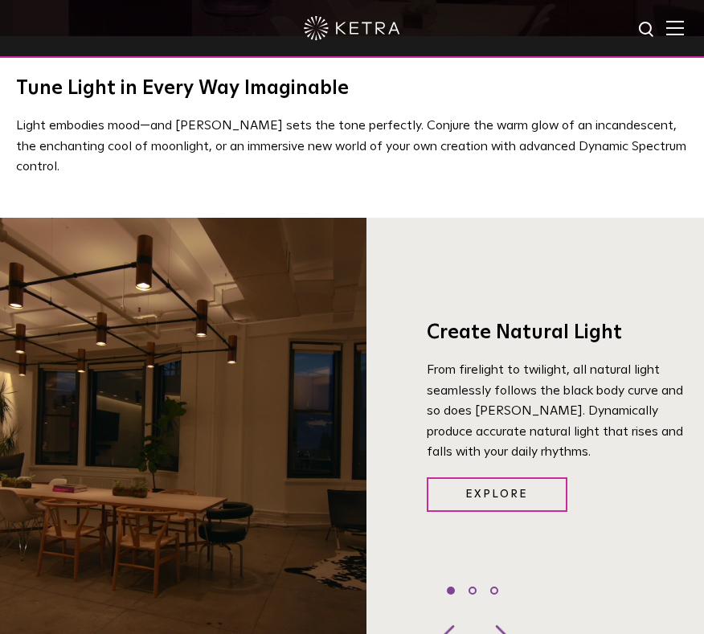
scroll to position [765, 0]
